Goal: Task Accomplishment & Management: Use online tool/utility

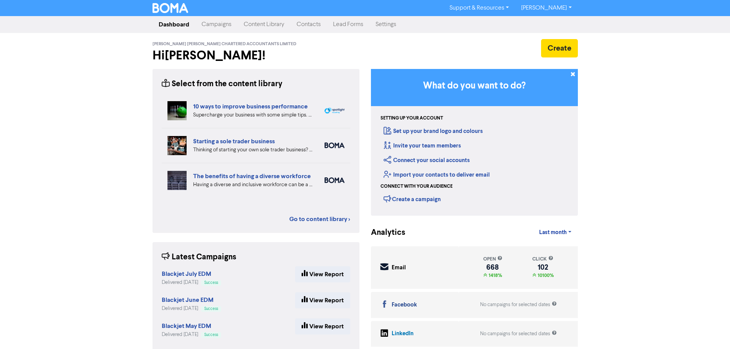
click at [305, 23] on link "Contacts" at bounding box center [308, 24] width 36 height 15
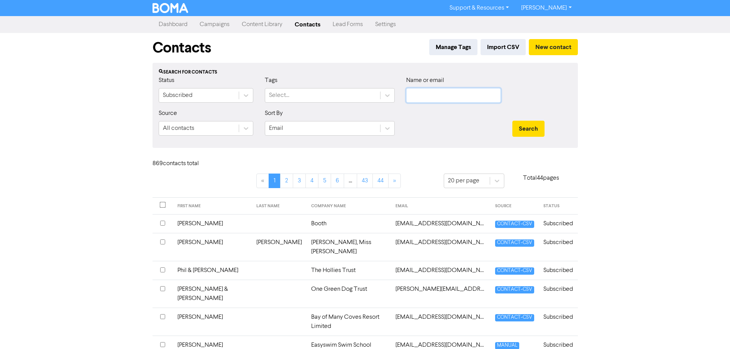
click at [464, 93] on input "text" at bounding box center [453, 95] width 95 height 15
paste input "Tile [PERSON_NAME] Limited"
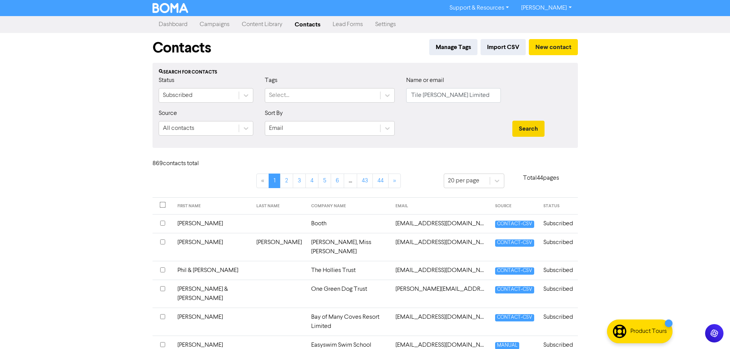
drag, startPoint x: 506, startPoint y: 123, endPoint x: 541, endPoint y: 129, distance: 35.8
click at [516, 126] on div "Search" at bounding box center [541, 125] width 71 height 33
click at [541, 129] on button "Search" at bounding box center [528, 129] width 32 height 16
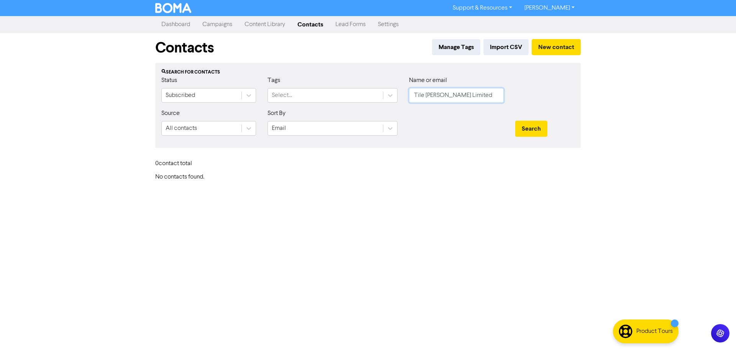
click at [415, 96] on input "Tile [PERSON_NAME] Limited" at bounding box center [456, 95] width 95 height 15
click at [515, 121] on button "Search" at bounding box center [531, 129] width 32 height 16
drag, startPoint x: 491, startPoint y: 99, endPoint x: 366, endPoint y: 93, distance: 125.0
click at [366, 93] on div "Status Subscribed Tags Select... Name or email Tile [PERSON_NAME] Limited" at bounding box center [368, 92] width 424 height 33
paste input "[EMAIL_ADDRESS][DOMAIN_NAME]"
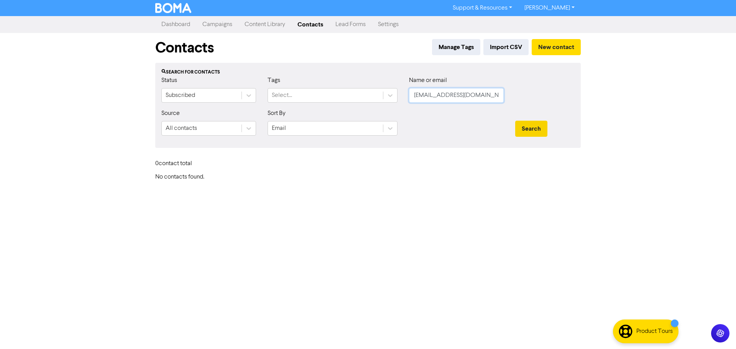
type input "[EMAIL_ADDRESS][DOMAIN_NAME]"
click at [544, 136] on button "Search" at bounding box center [531, 129] width 32 height 16
